Goal: Use online tool/utility

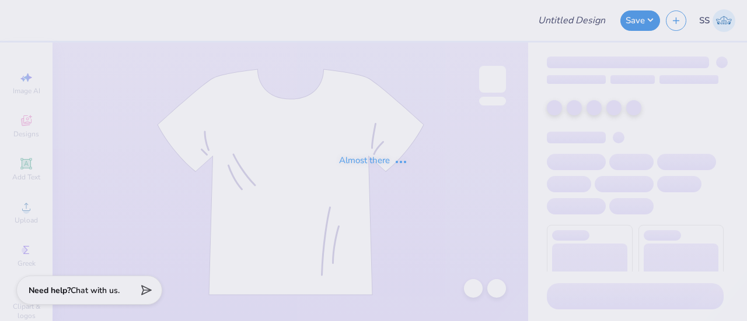
type input "NU KD - Olympic Tank"
type input "50"
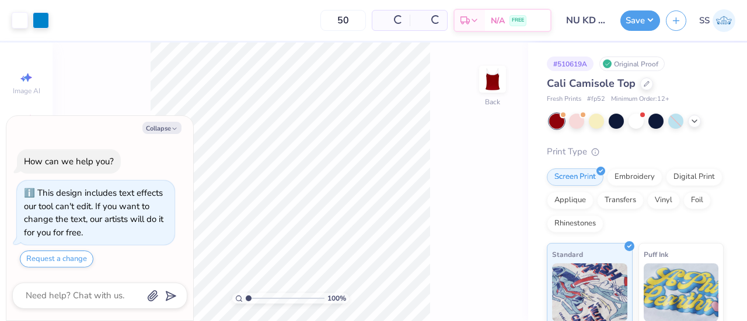
type textarea "x"
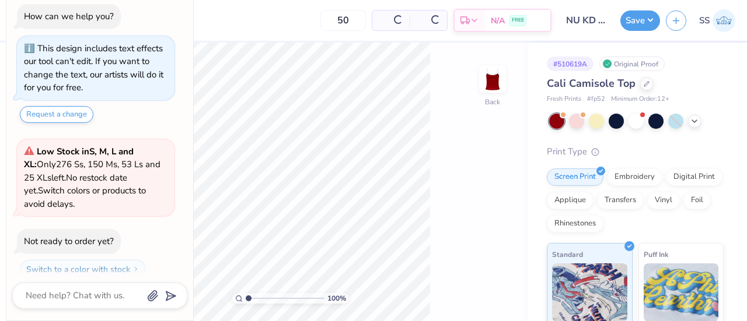
scroll to position [32, 0]
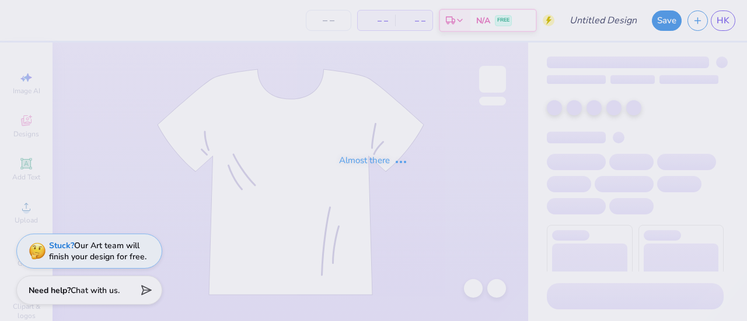
type input "powderpuff tee"
type input "12"
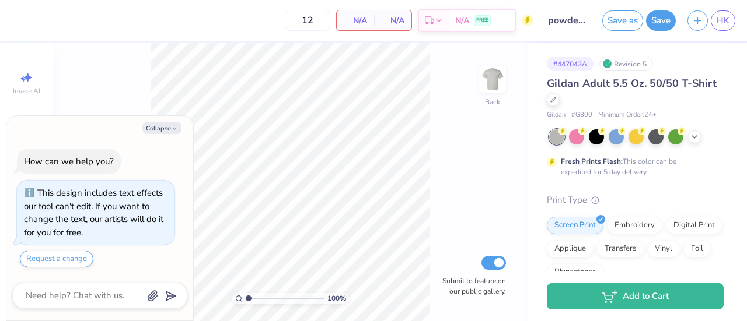
type textarea "x"
